Goal: Transaction & Acquisition: Purchase product/service

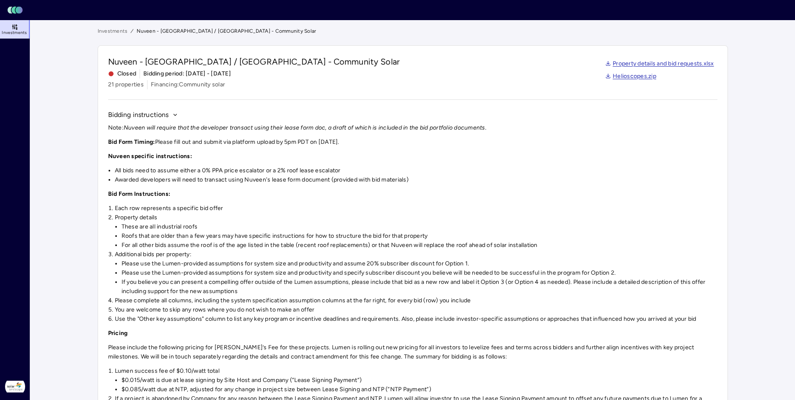
click at [15, 13] on icon at bounding box center [13, 10] width 5 height 7
click at [18, 6] on icon "Lumen Energy Logo" at bounding box center [15, 10] width 20 height 8
click at [23, 31] on span "Investments" at bounding box center [14, 32] width 25 height 5
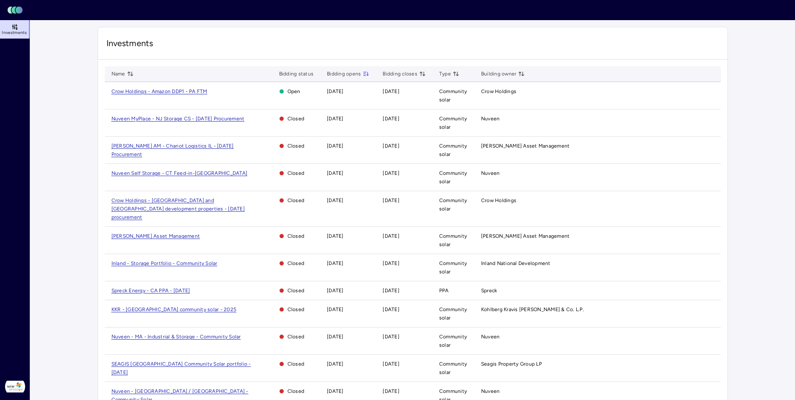
click at [210, 201] on span "Crow Holdings - [GEOGRAPHIC_DATA] and [GEOGRAPHIC_DATA] development properties …" at bounding box center [177, 208] width 133 height 23
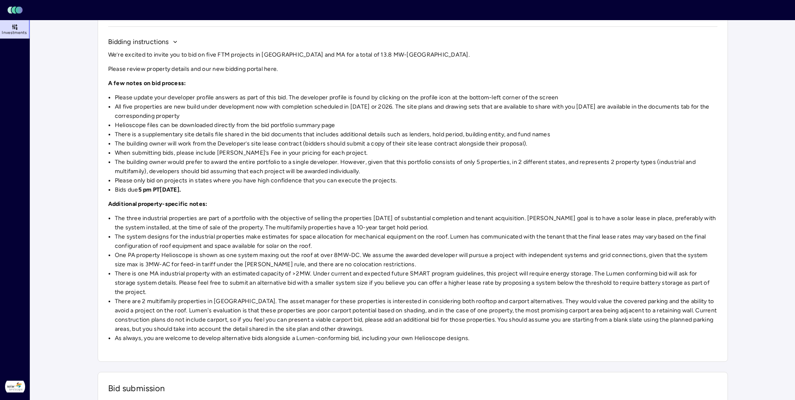
scroll to position [72, 0]
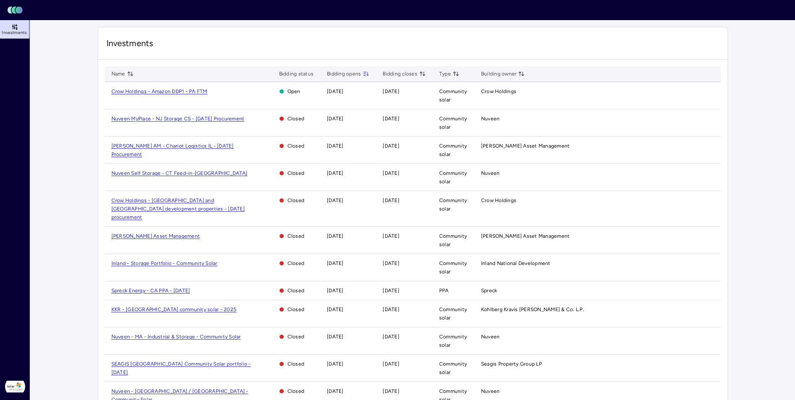
click at [147, 198] on span "Crow Holdings - [GEOGRAPHIC_DATA] and [GEOGRAPHIC_DATA] development properties …" at bounding box center [177, 208] width 133 height 23
